Goal: Information Seeking & Learning: Find specific fact

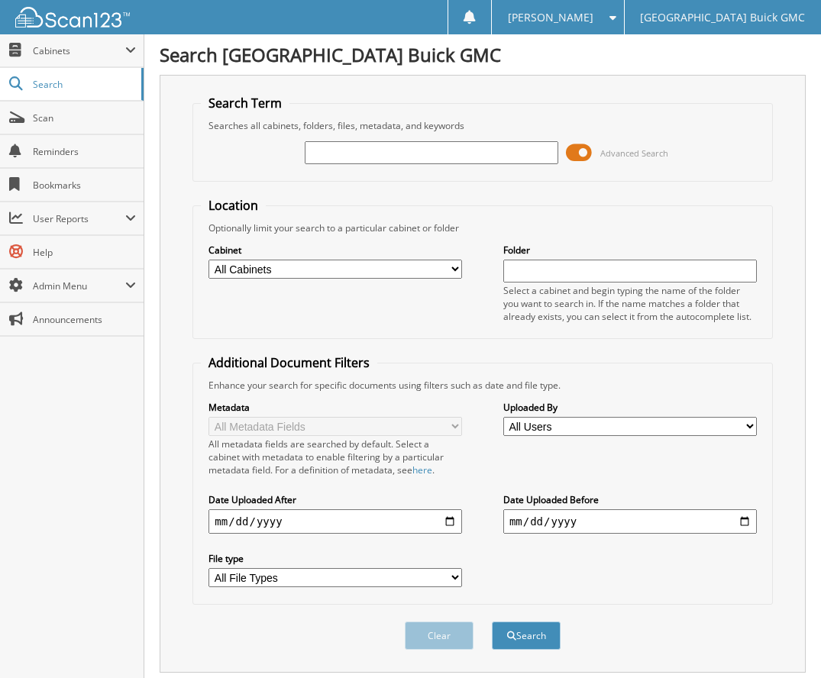
click at [349, 149] on input "text" at bounding box center [432, 152] width 254 height 23
type input "6166510"
click at [492, 622] on button "Search" at bounding box center [526, 636] width 69 height 28
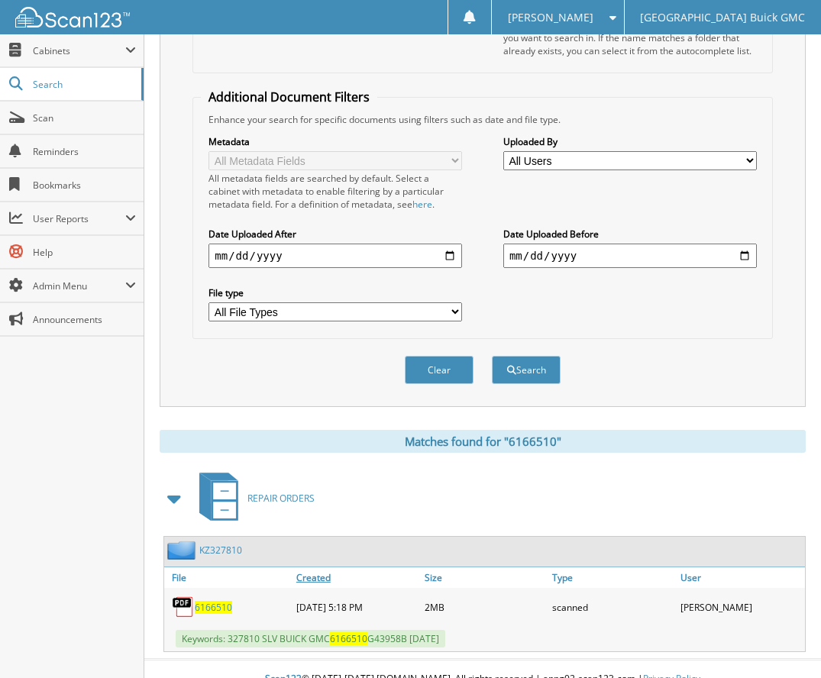
scroll to position [286, 0]
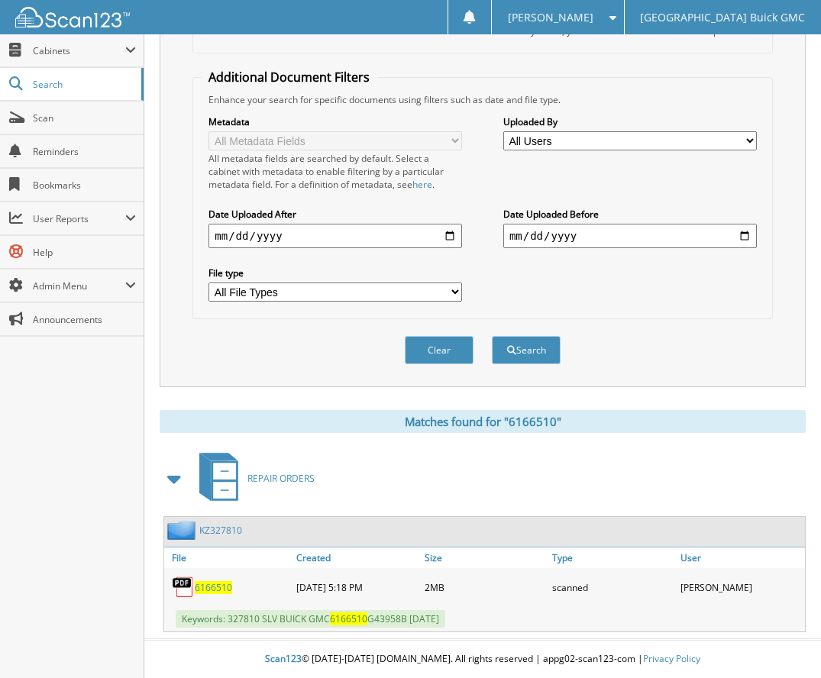
click at [211, 587] on span "6166510" at bounding box center [213, 587] width 37 height 13
click at [49, 78] on span "Search" at bounding box center [83, 84] width 101 height 13
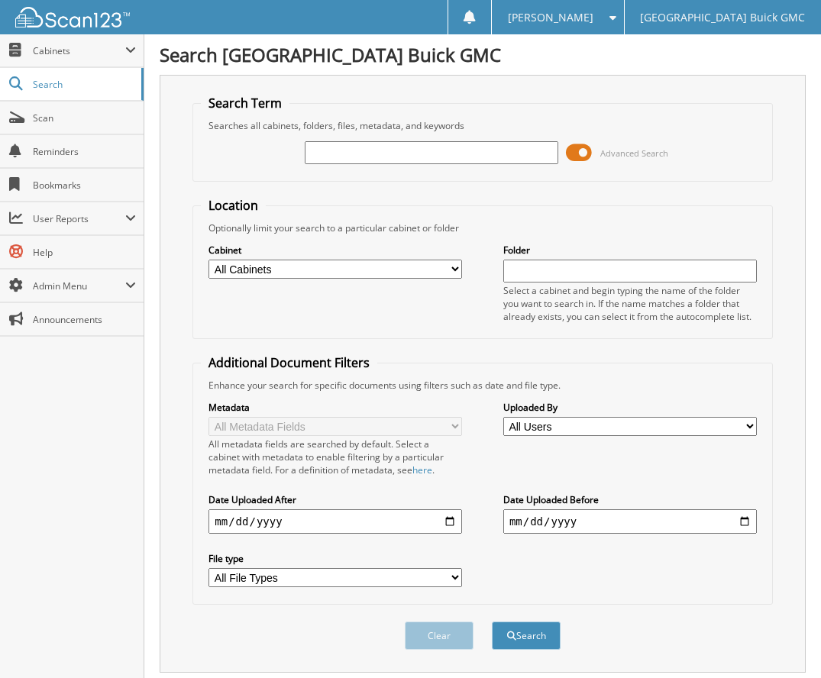
click at [328, 144] on input "text" at bounding box center [432, 152] width 254 height 23
type input "6166091"
click at [492, 622] on button "Search" at bounding box center [526, 636] width 69 height 28
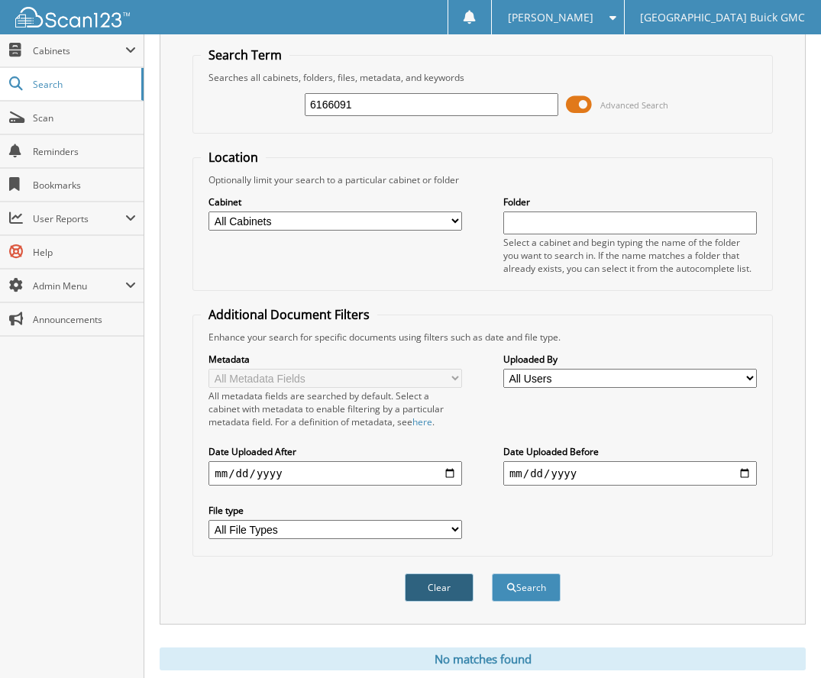
scroll to position [95, 0]
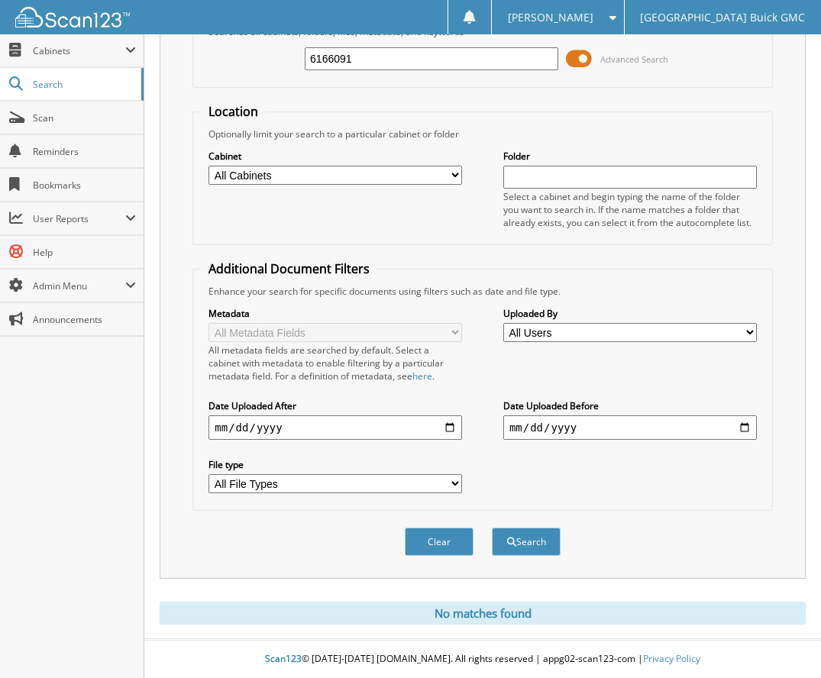
click at [444, 201] on div "Cabinet All Cabinets 2017 DEALS 2018 DEALS 2019 DEALS 2020 DEALS 2021 CAR DEALS" at bounding box center [482, 189] width 563 height 96
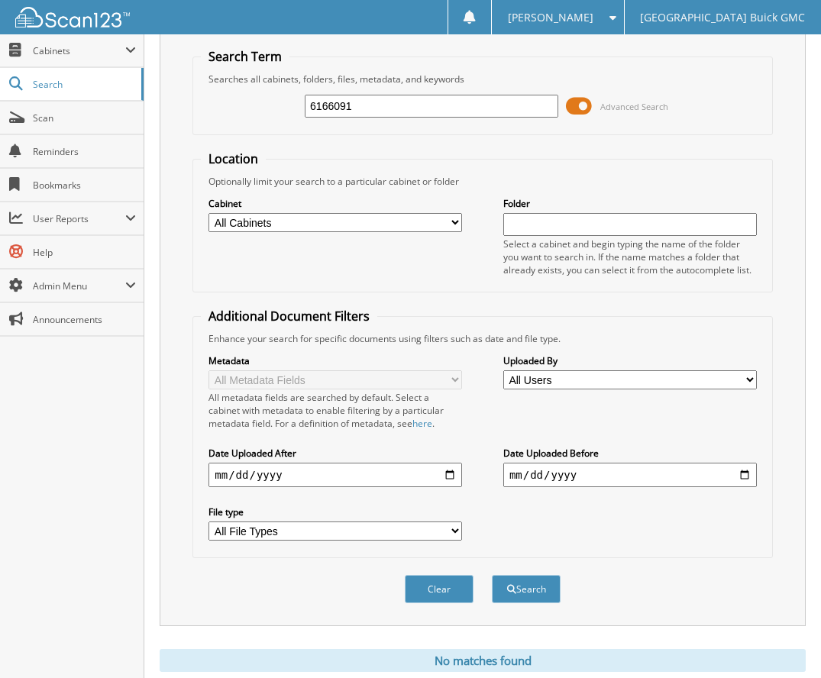
scroll to position [0, 0]
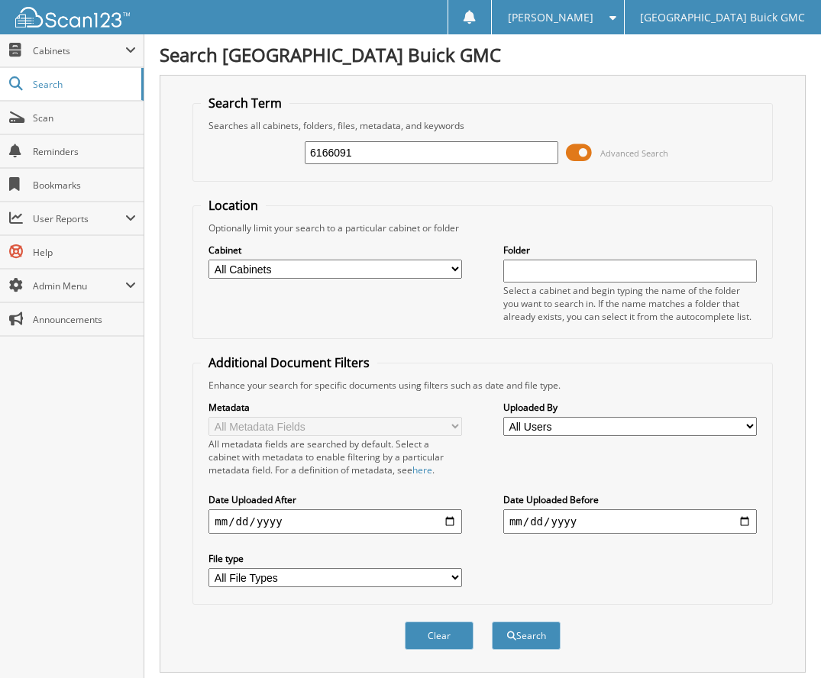
drag, startPoint x: 382, startPoint y: 154, endPoint x: 297, endPoint y: 159, distance: 84.9
click at [297, 159] on div "6166091 Advanced Search" at bounding box center [482, 152] width 563 height 41
type input "6165299"
click at [492, 622] on button "Search" at bounding box center [526, 636] width 69 height 28
drag, startPoint x: 357, startPoint y: 154, endPoint x: 289, endPoint y: 151, distance: 67.3
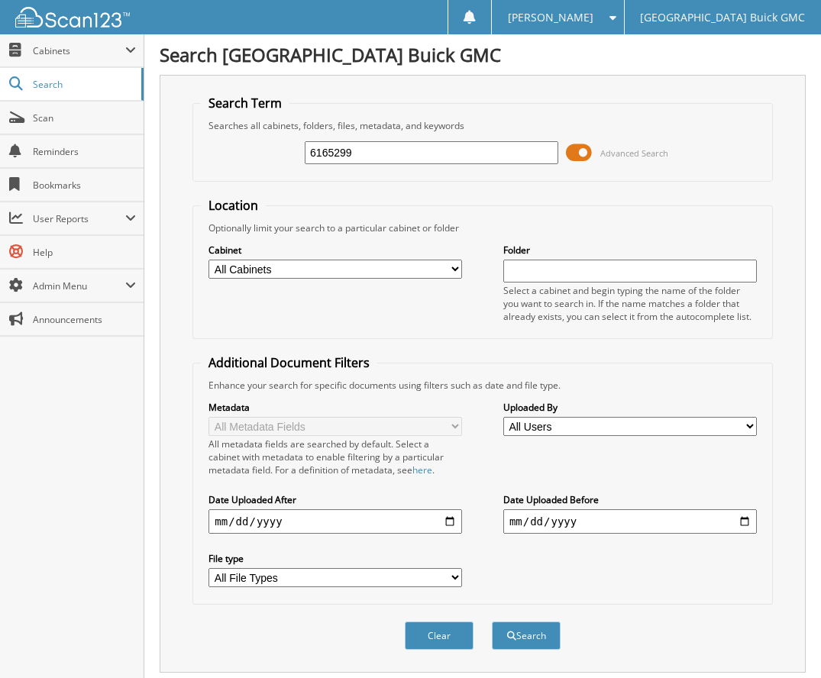
click at [289, 151] on div "6165299 Advanced Search" at bounding box center [482, 152] width 563 height 41
type input "6166309"
click at [492, 622] on button "Search" at bounding box center [526, 636] width 69 height 28
click at [493, 218] on fieldset "Location Optionally limit your search to a particular cabinet or folder Cabinet…" at bounding box center [482, 268] width 580 height 142
click at [41, 113] on span "Scan" at bounding box center [84, 118] width 103 height 13
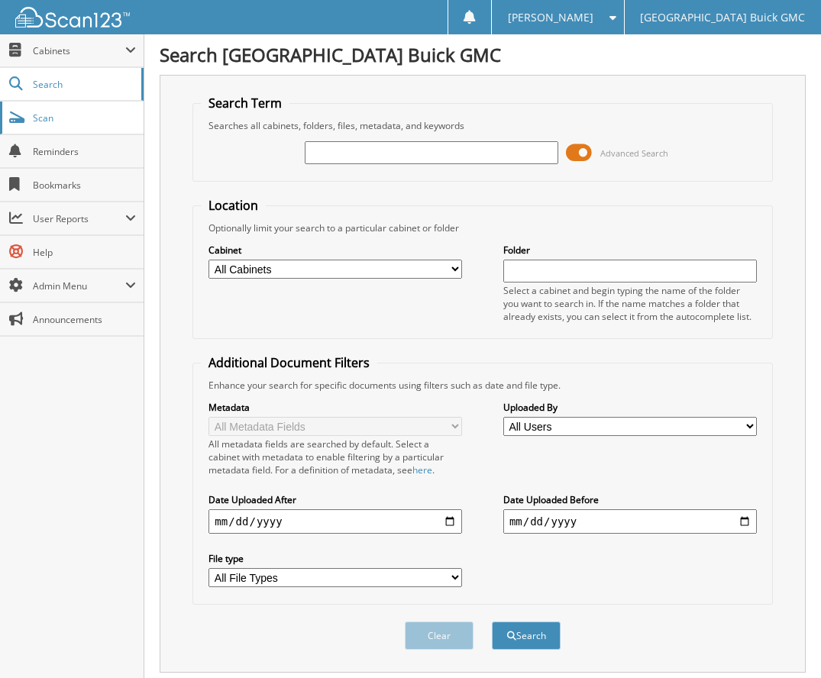
click at [28, 124] on link "Scan" at bounding box center [72, 118] width 144 height 33
click at [349, 147] on input "text" at bounding box center [432, 152] width 254 height 23
type input "6165654"
click at [492, 622] on button "Search" at bounding box center [526, 636] width 69 height 28
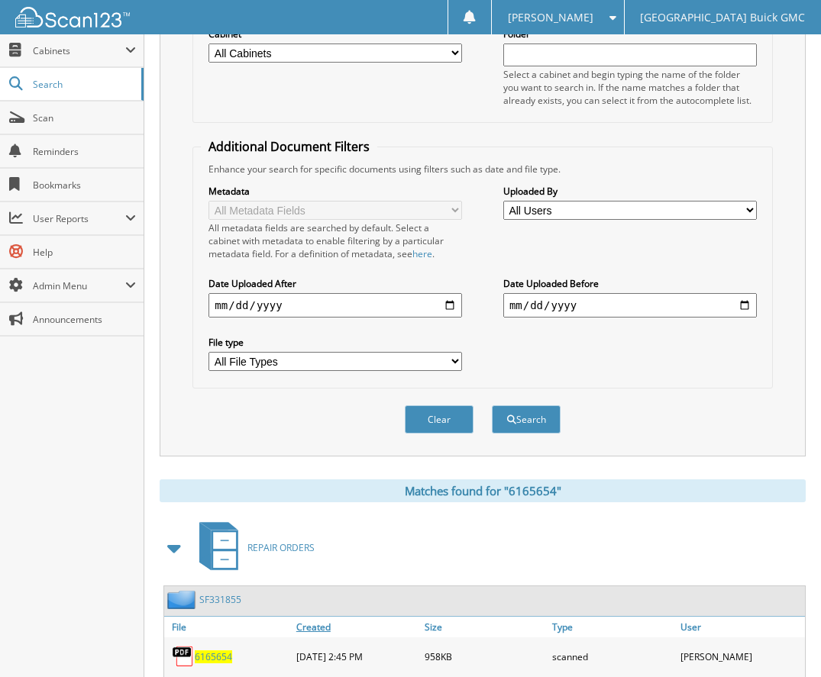
scroll to position [287, 0]
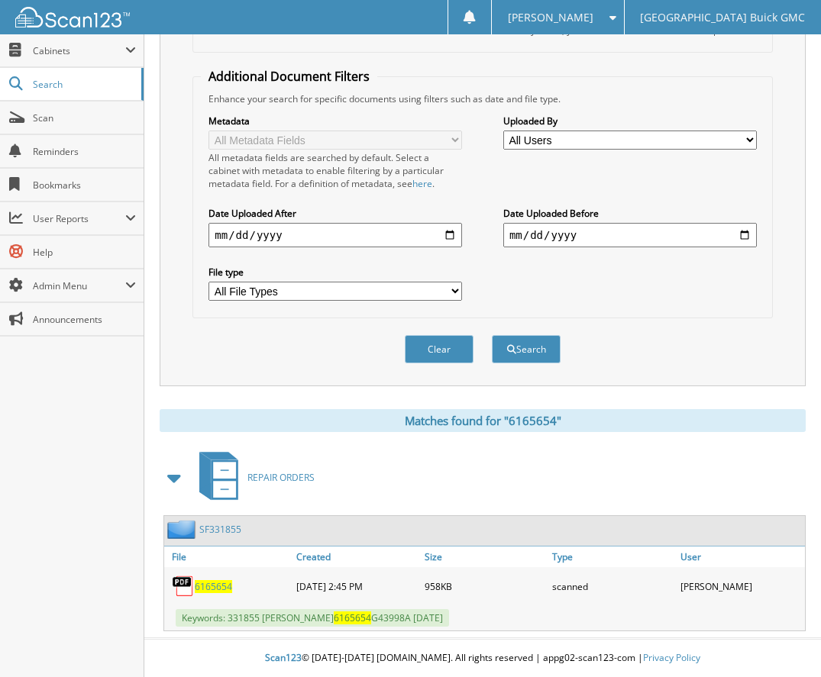
click at [211, 586] on span "6165654" at bounding box center [213, 586] width 37 height 13
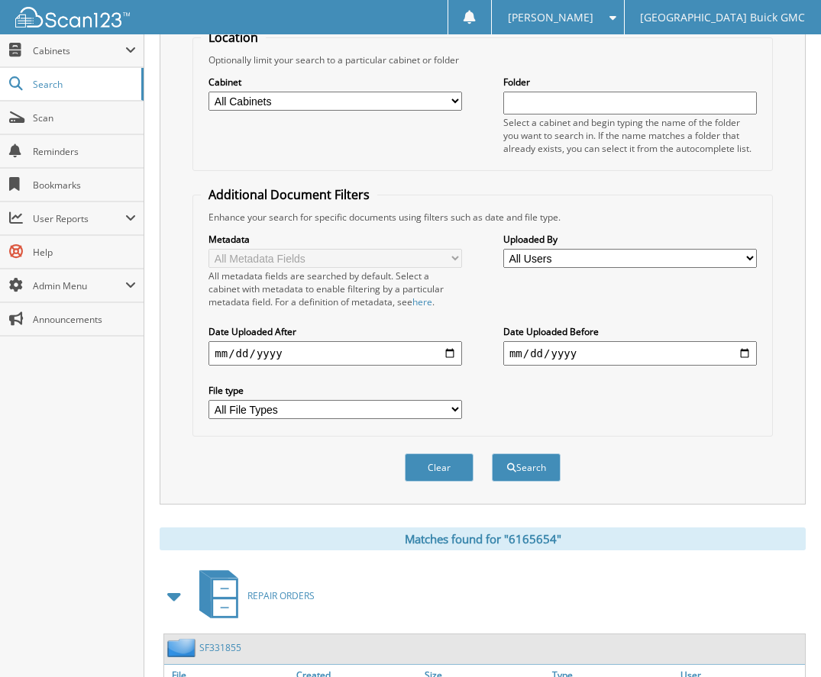
scroll to position [0, 0]
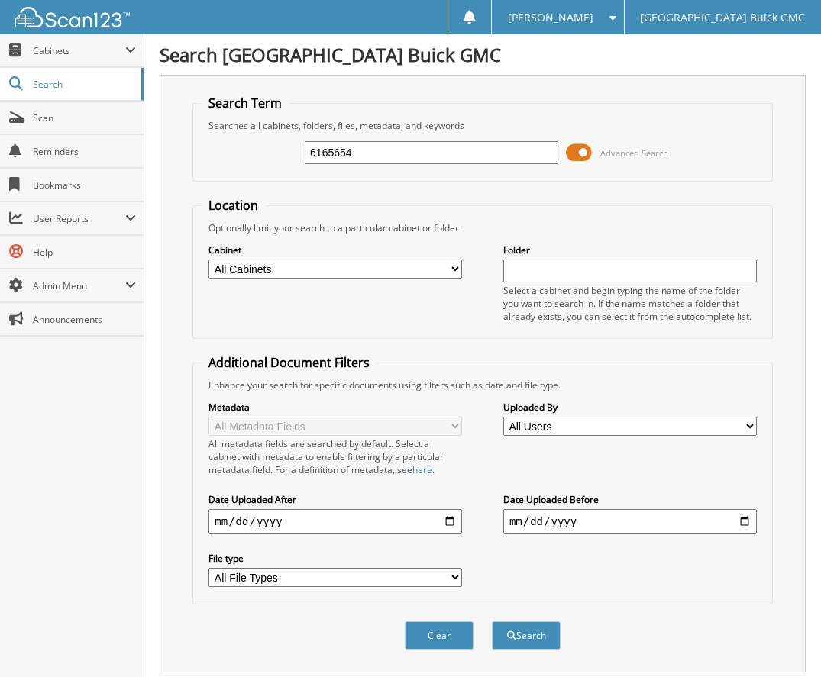
drag, startPoint x: 386, startPoint y: 155, endPoint x: 267, endPoint y: 174, distance: 119.9
click at [267, 174] on fieldset "Search Term Searches all cabinets, folders, files, metadata, and keywords 61656…" at bounding box center [482, 138] width 580 height 87
type input "6165239"
click at [492, 622] on button "Search" at bounding box center [526, 636] width 69 height 28
click at [37, 110] on link "Scan" at bounding box center [72, 118] width 144 height 33
